Goal: Information Seeking & Learning: Understand process/instructions

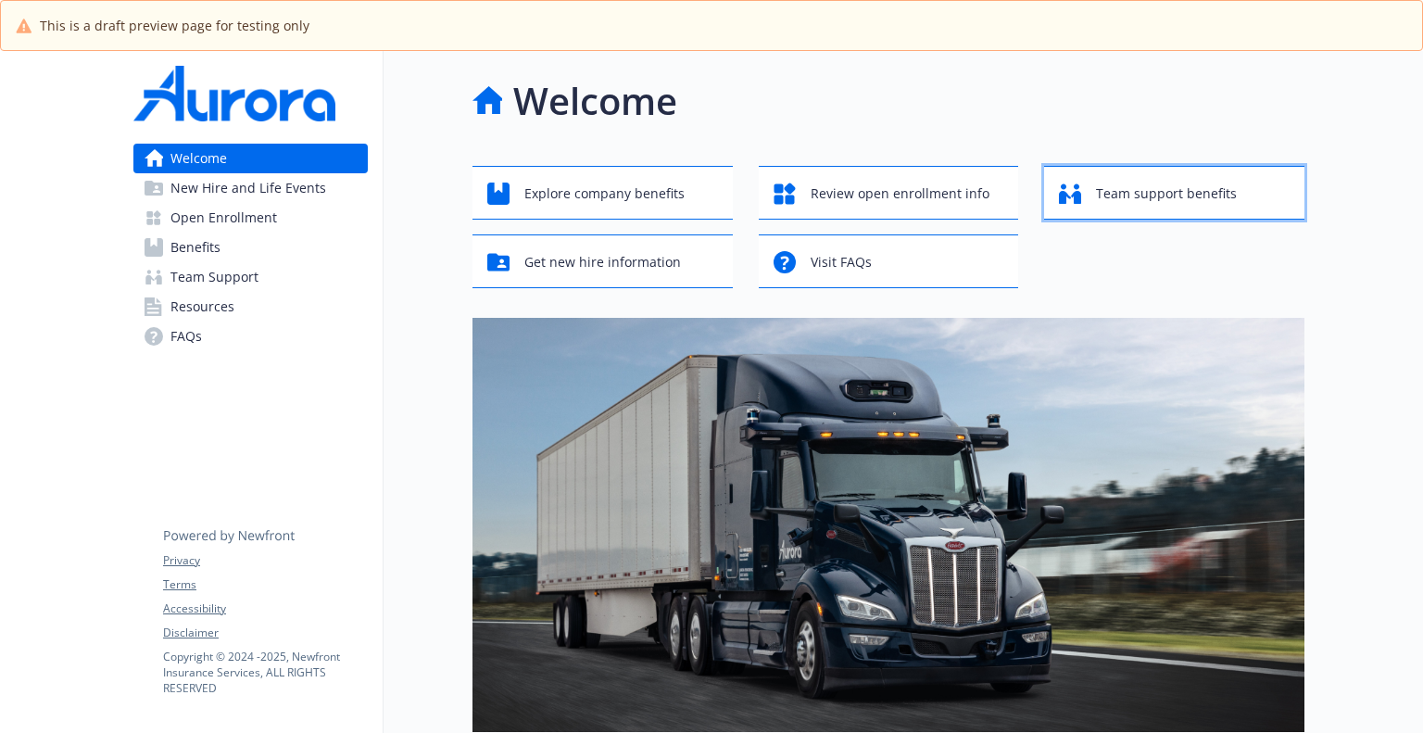
click at [1146, 199] on span "Team support benefits" at bounding box center [1166, 193] width 141 height 35
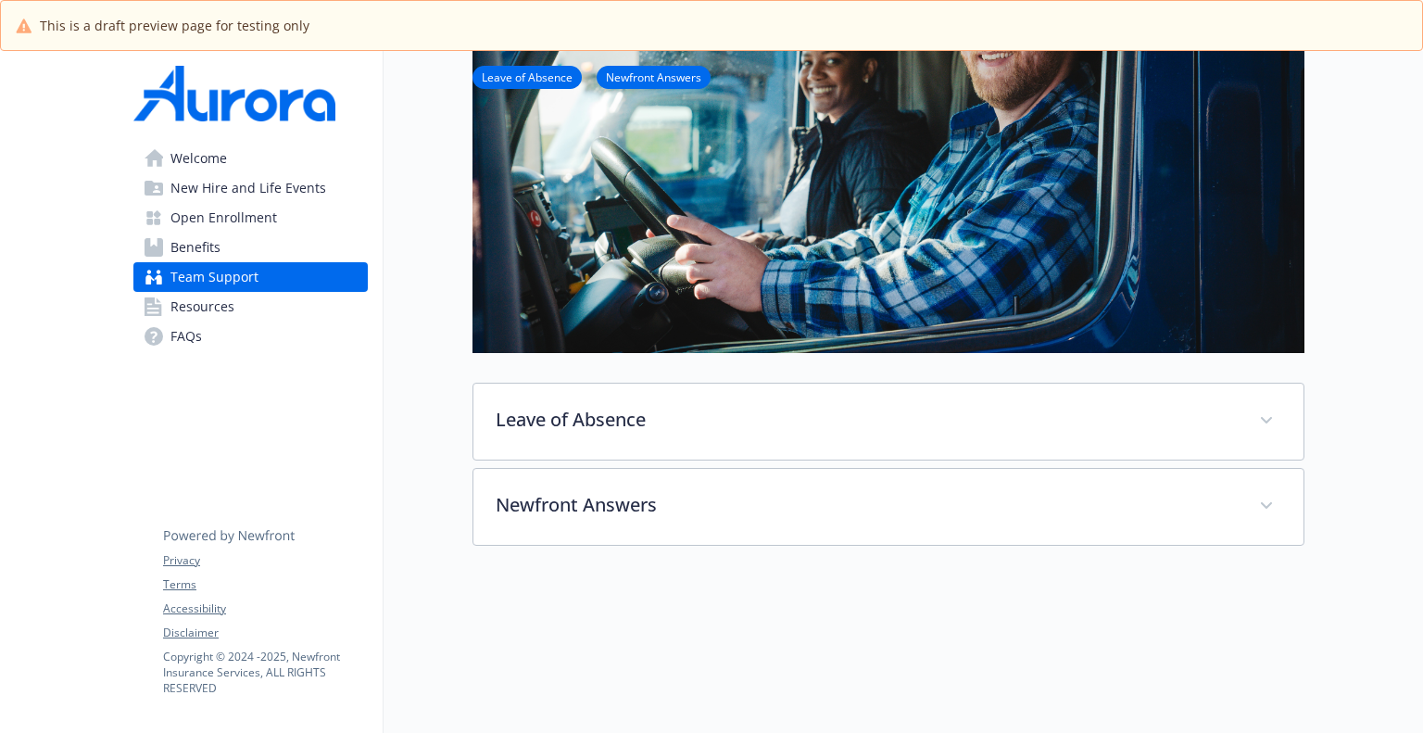
scroll to position [463, 0]
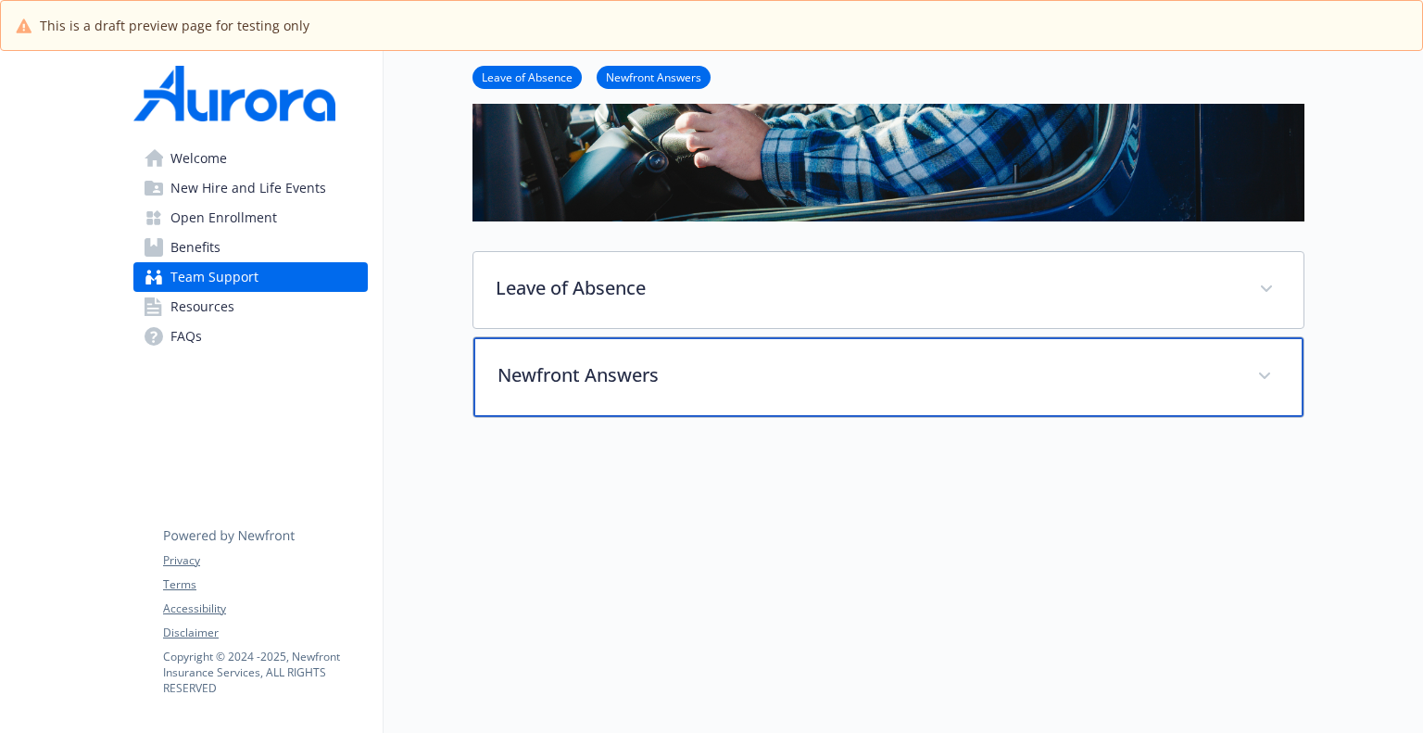
click at [767, 376] on p "Newfront Answers" at bounding box center [865, 375] width 737 height 28
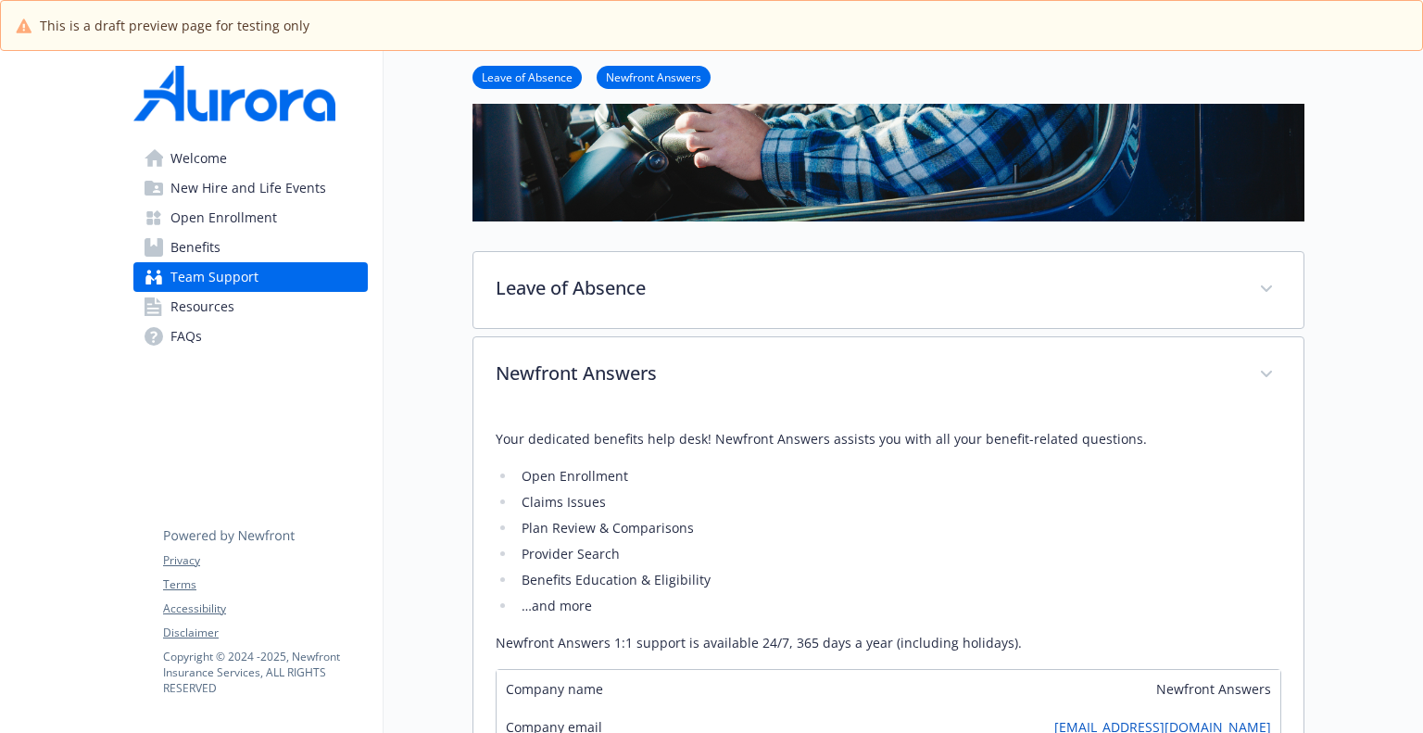
click at [609, 450] on div "Your dedicated benefits help desk! Newfront Answers assists you with all your b…" at bounding box center [889, 541] width 786 height 226
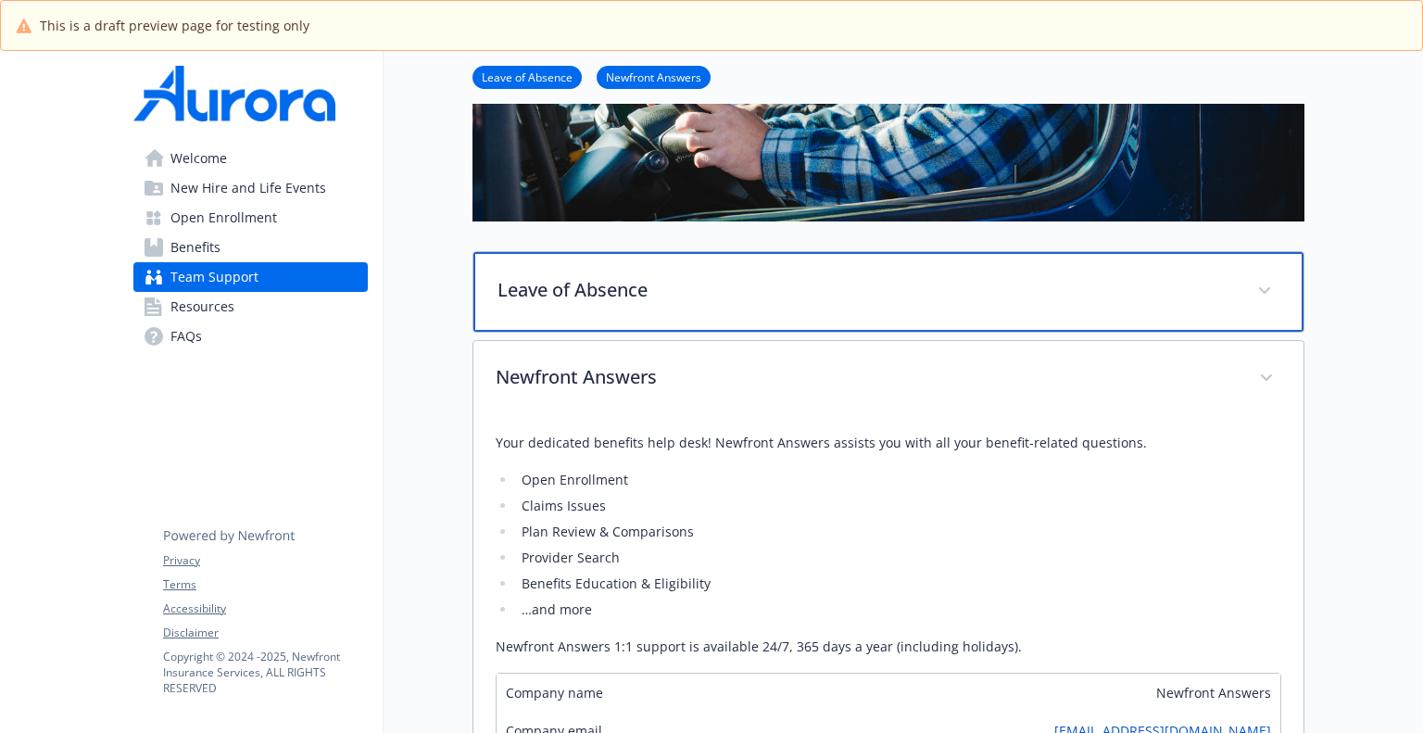
click at [614, 292] on p "Leave of Absence" at bounding box center [865, 290] width 737 height 28
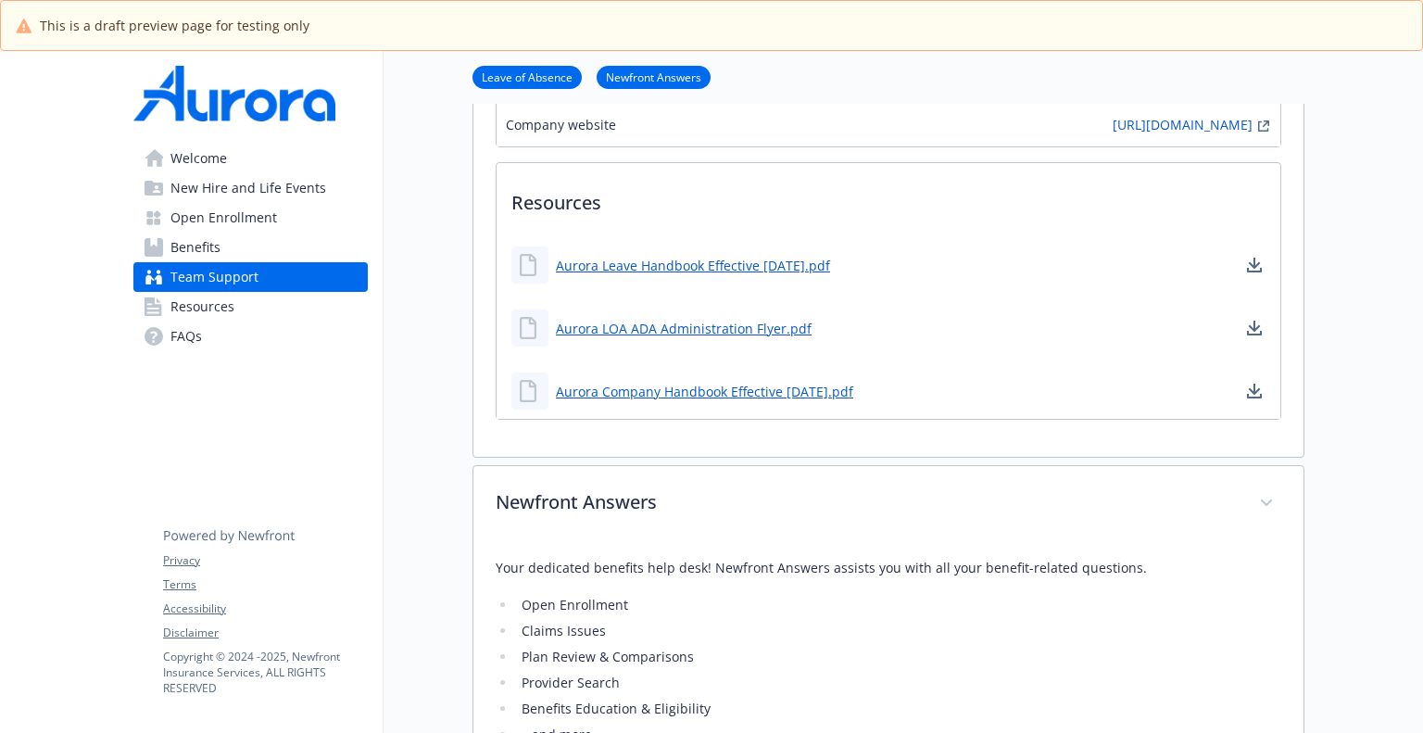
scroll to position [1390, 0]
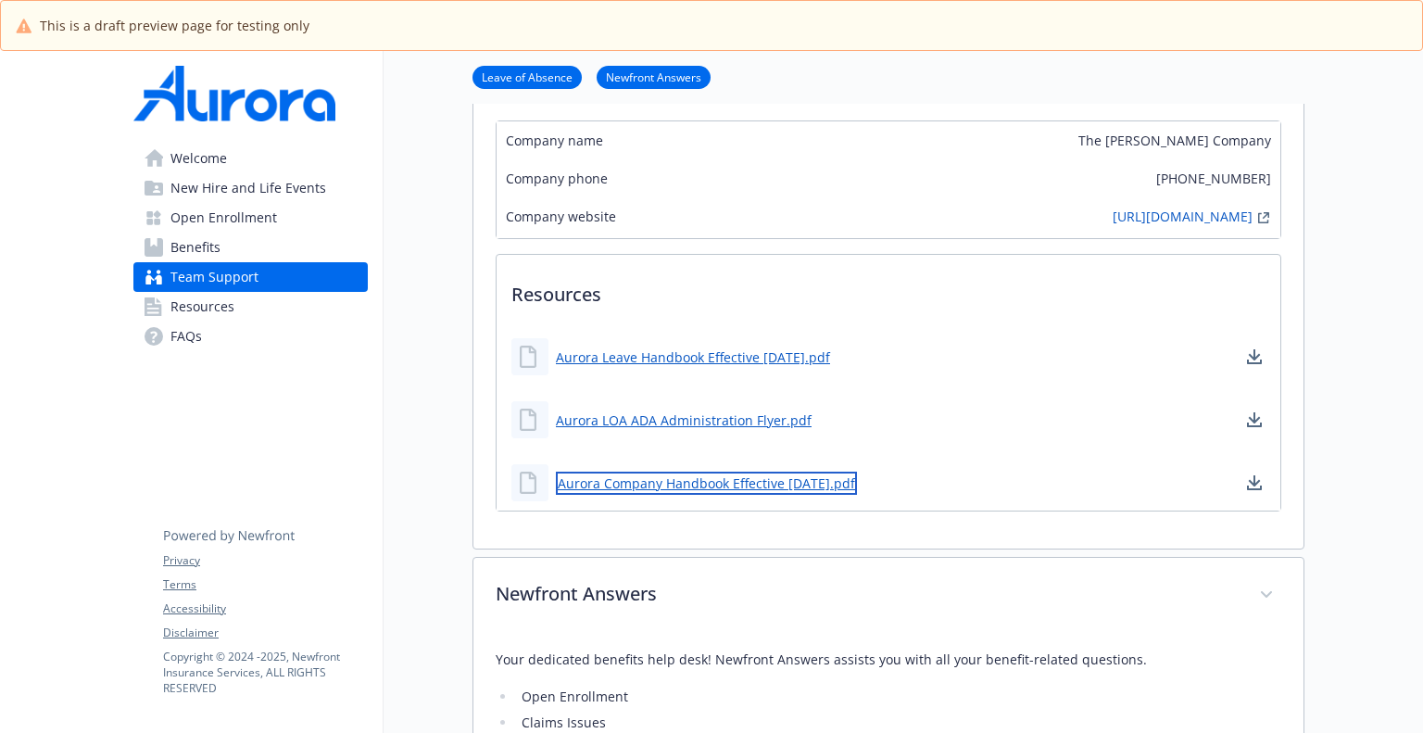
click at [718, 489] on link "Aurora Company Handbook Effective [DATE].pdf" at bounding box center [706, 483] width 301 height 23
